Goal: Check status: Check status

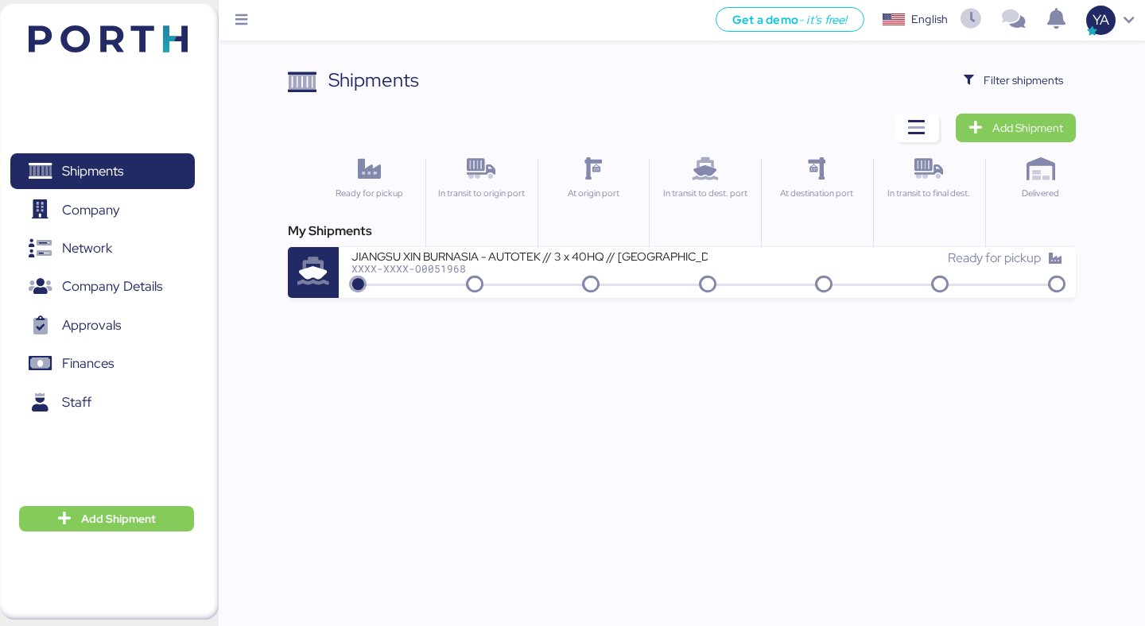
click at [988, 96] on div "Shipments Clear Filters Filter shipments Add Shipment Ready for pickup In trans…" at bounding box center [681, 182] width 787 height 232
click at [980, 76] on span "Filter shipments" at bounding box center [1013, 80] width 99 height 22
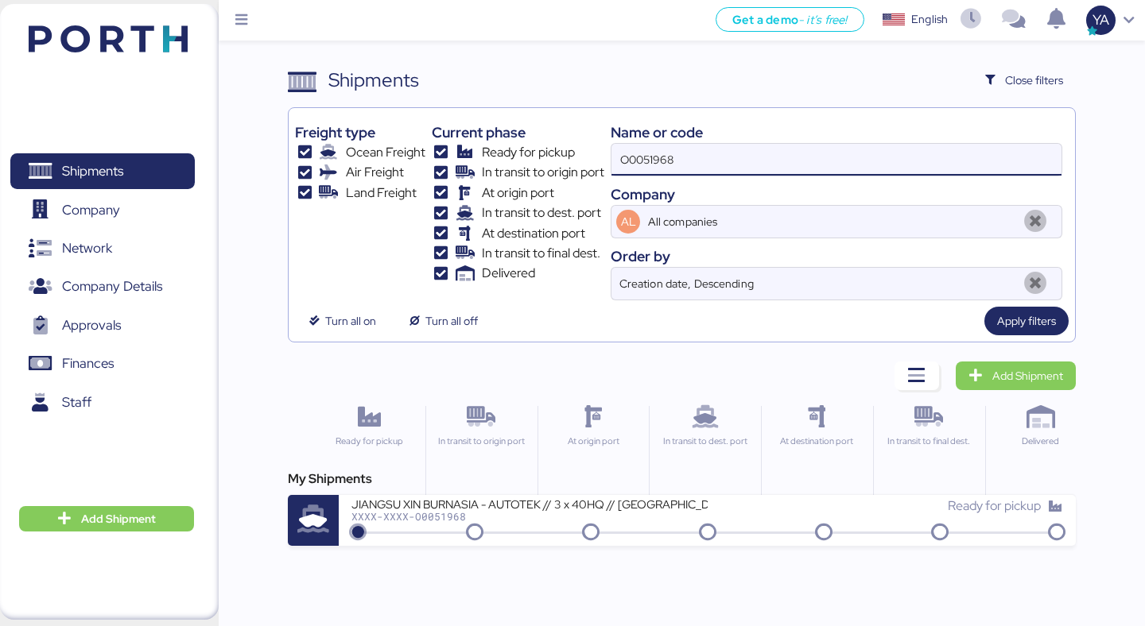
click at [680, 149] on input "O0051968" at bounding box center [836, 160] width 450 height 32
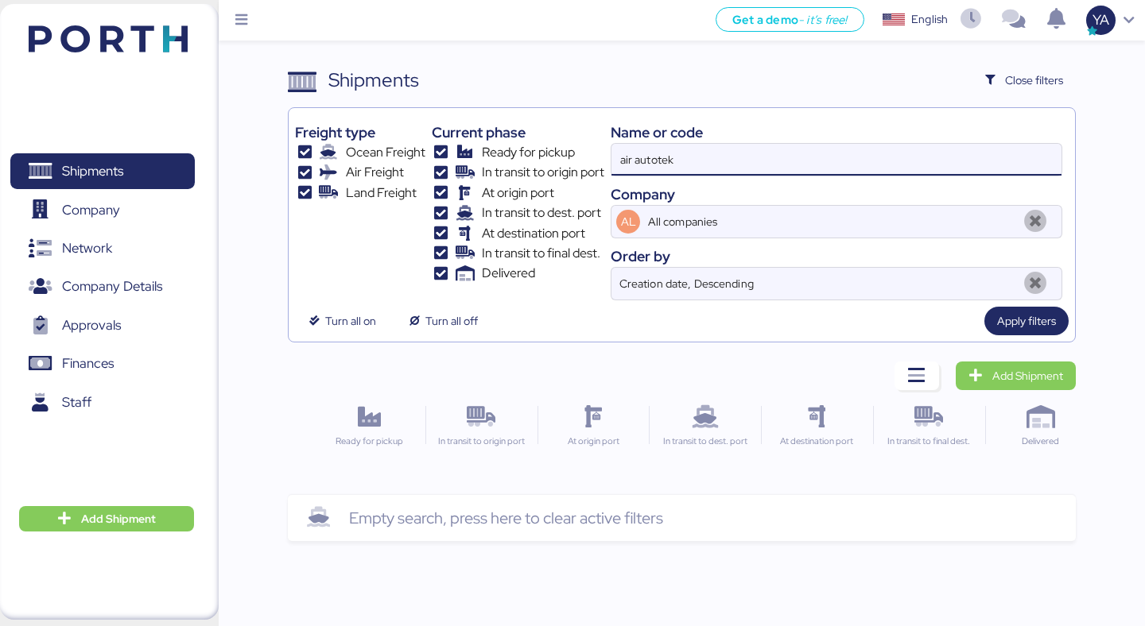
click at [634, 149] on input "air autotek" at bounding box center [836, 160] width 450 height 32
type input "autotek"
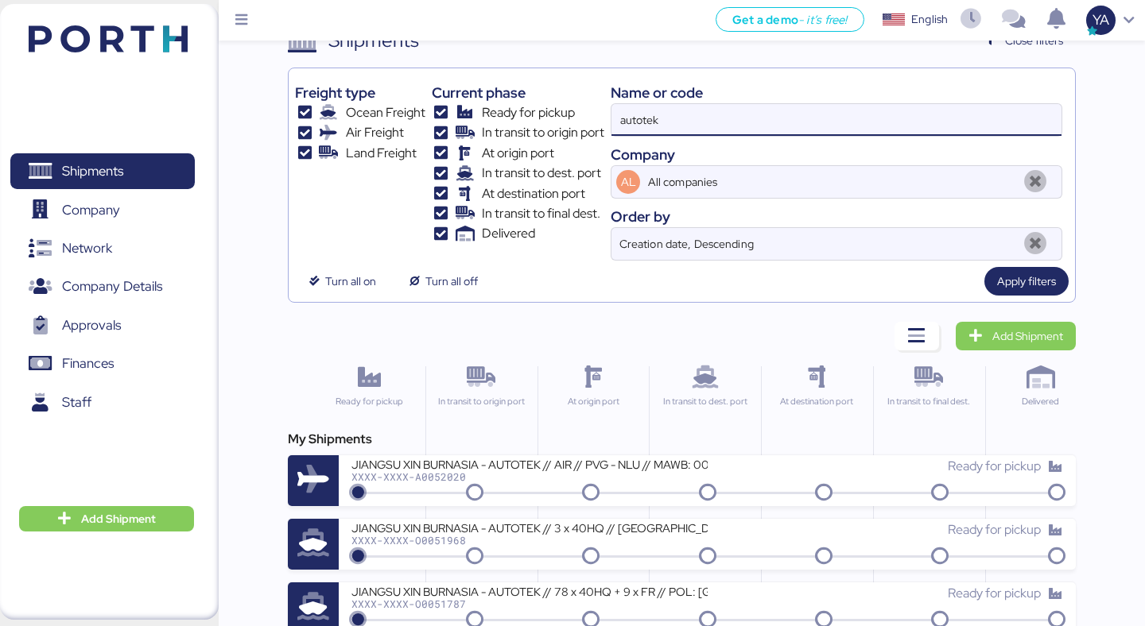
scroll to position [50, 0]
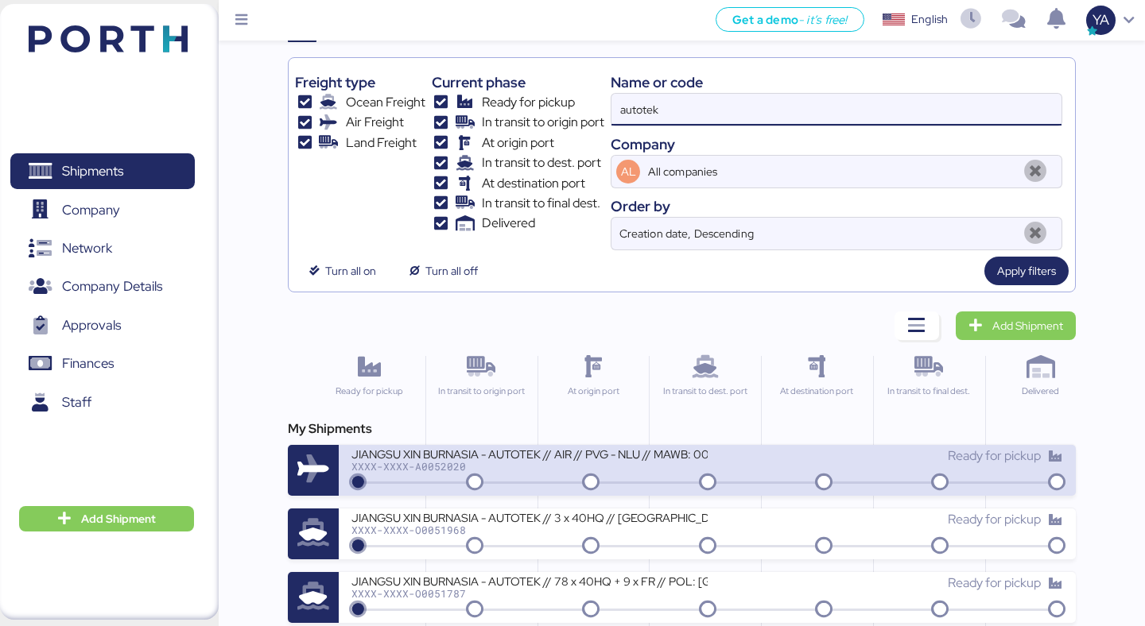
click at [512, 460] on div "JIANGSU XIN BURNASIA - AUTOTEK // AIR // PVG - NLU // MAWB: 003-30545970 - HAWB…" at bounding box center [528, 454] width 355 height 14
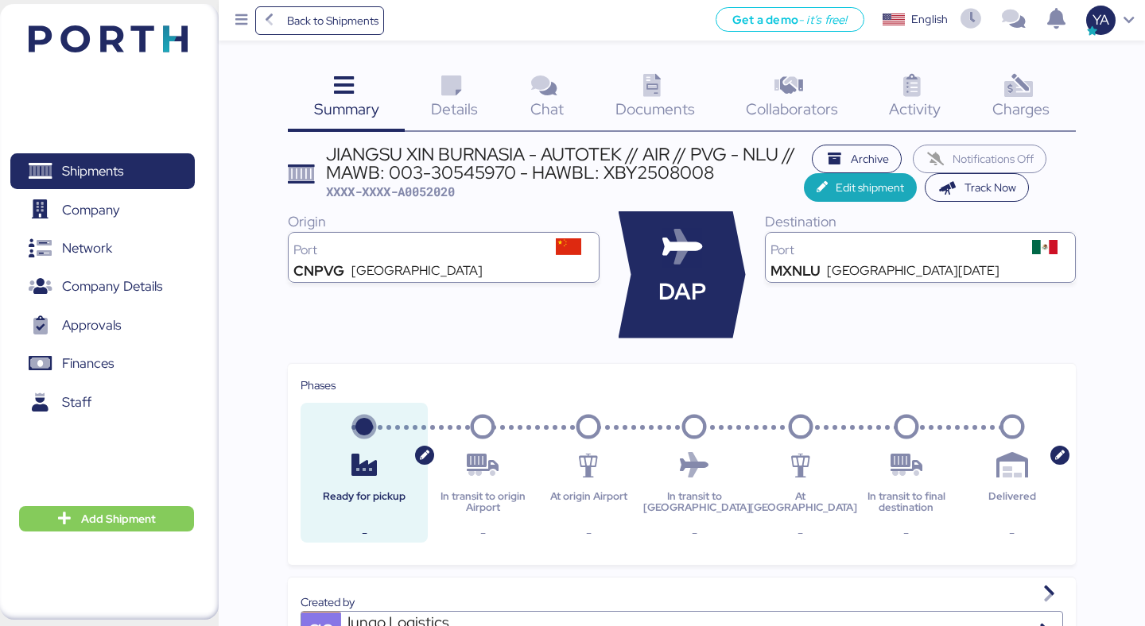
click at [502, 178] on div "JIANGSU XIN BURNASIA - AUTOTEK // AIR // PVG - NLU // MAWB: 003-30545970 - HAWB…" at bounding box center [565, 163] width 478 height 36
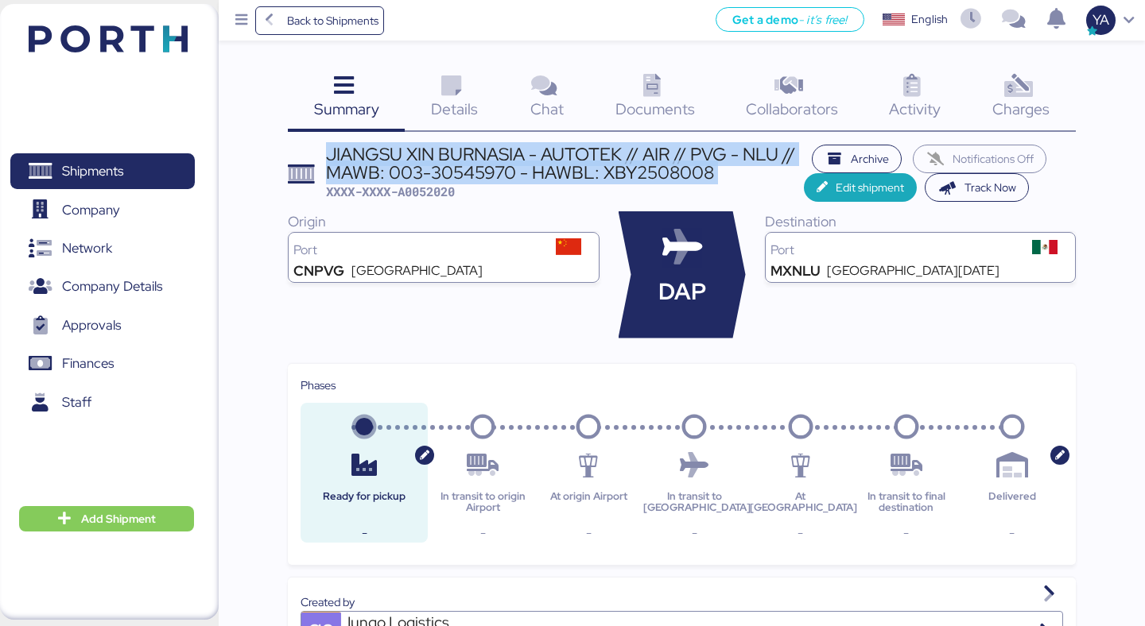
click at [502, 178] on div "JIANGSU XIN BURNASIA - AUTOTEK // AIR // PVG - NLU // MAWB: 003-30545970 - HAWB…" at bounding box center [565, 163] width 478 height 36
copy div "JIANGSU XIN BURNASIA - AUTOTEK // AIR // PVG - NLU // MAWB: 003-30545970 - HAWB…"
